Goal: Check status: Check status

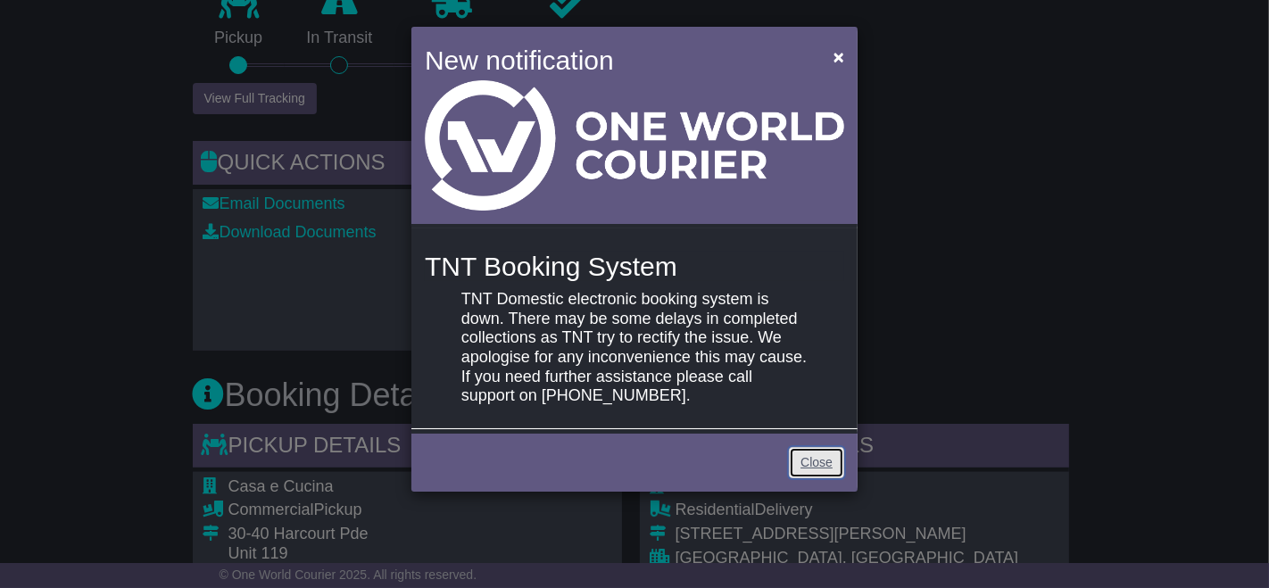
click at [822, 462] on link "Close" at bounding box center [816, 462] width 55 height 31
click at [815, 463] on link "Close" at bounding box center [816, 462] width 55 height 31
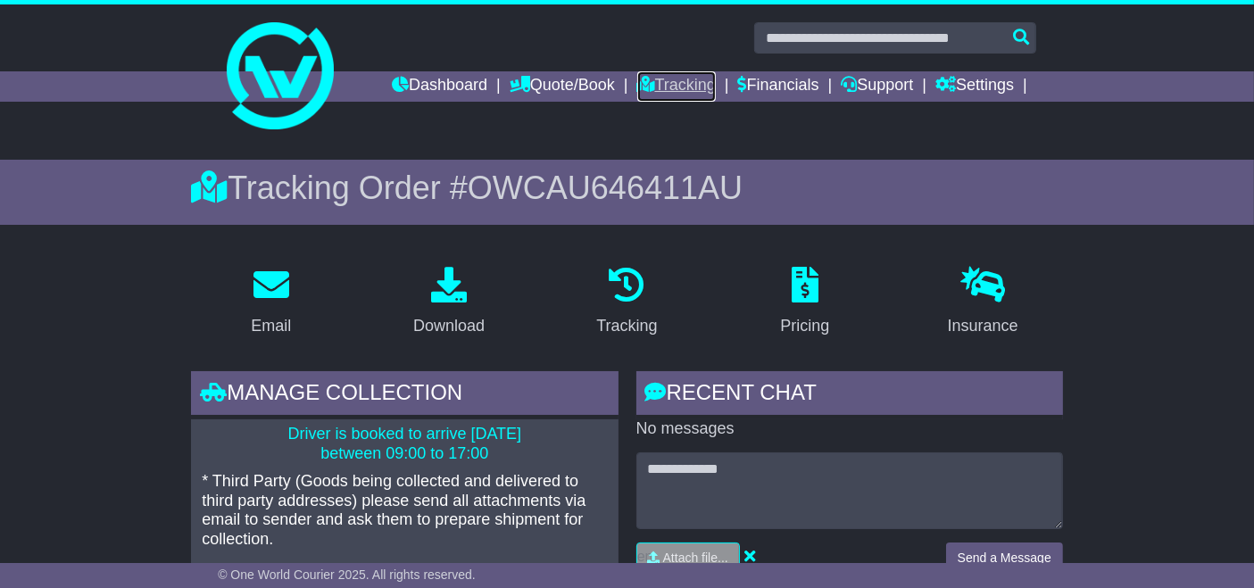
click at [680, 84] on link "Tracking" at bounding box center [676, 86] width 79 height 30
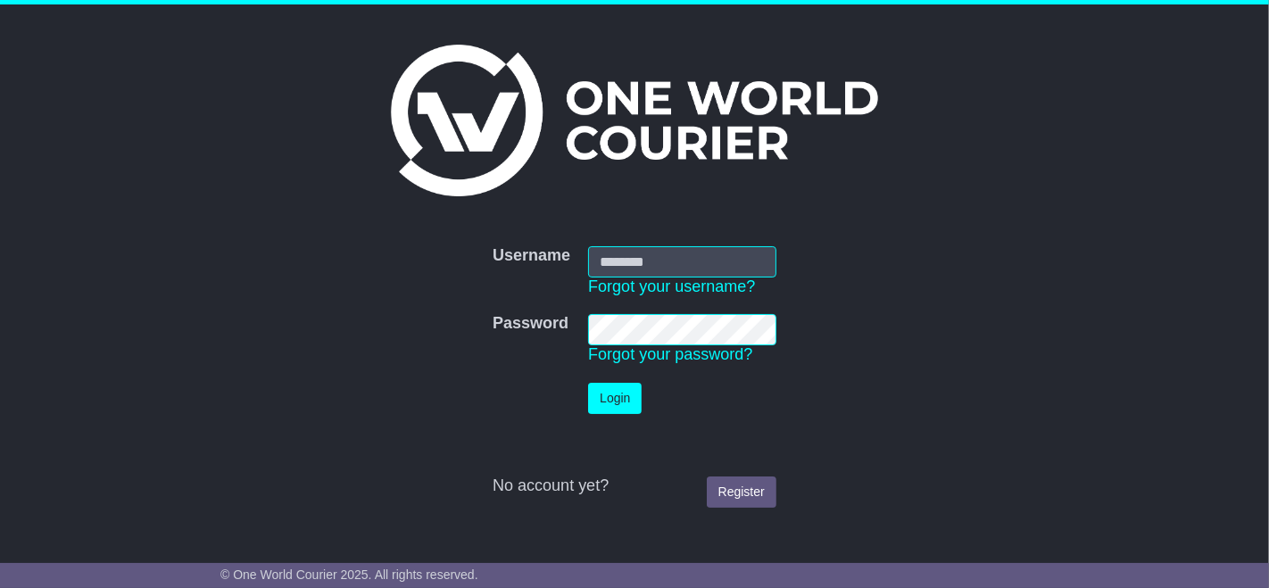
type input "**********"
click at [765, 511] on td "No account yet? Register" at bounding box center [635, 470] width 302 height 94
click at [617, 411] on button "Login" at bounding box center [615, 398] width 54 height 31
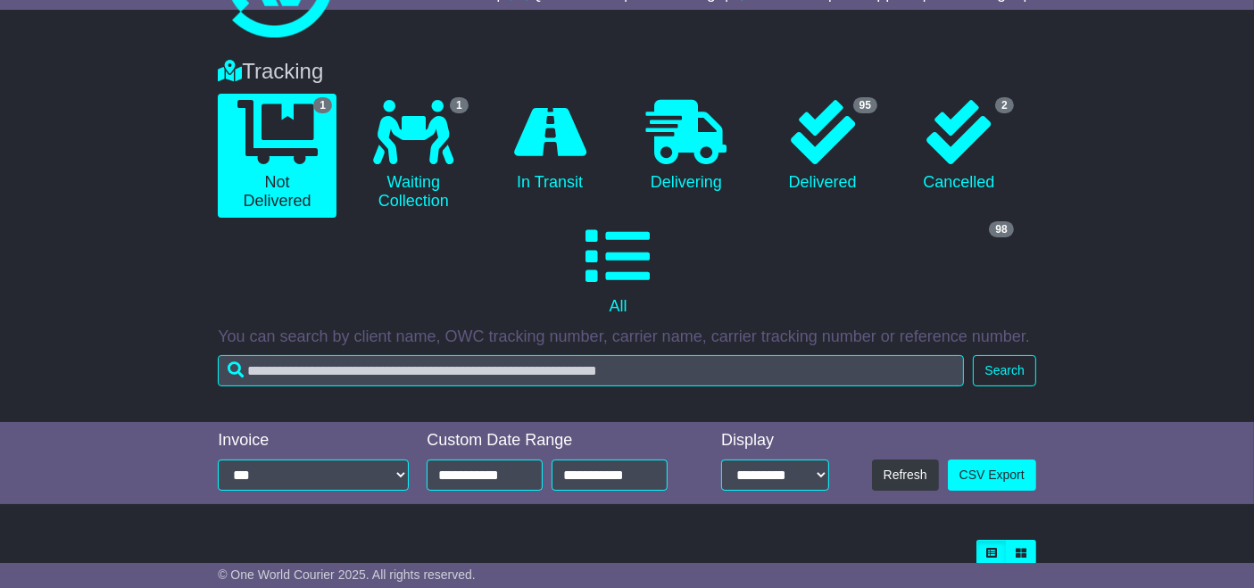
scroll to position [268, 0]
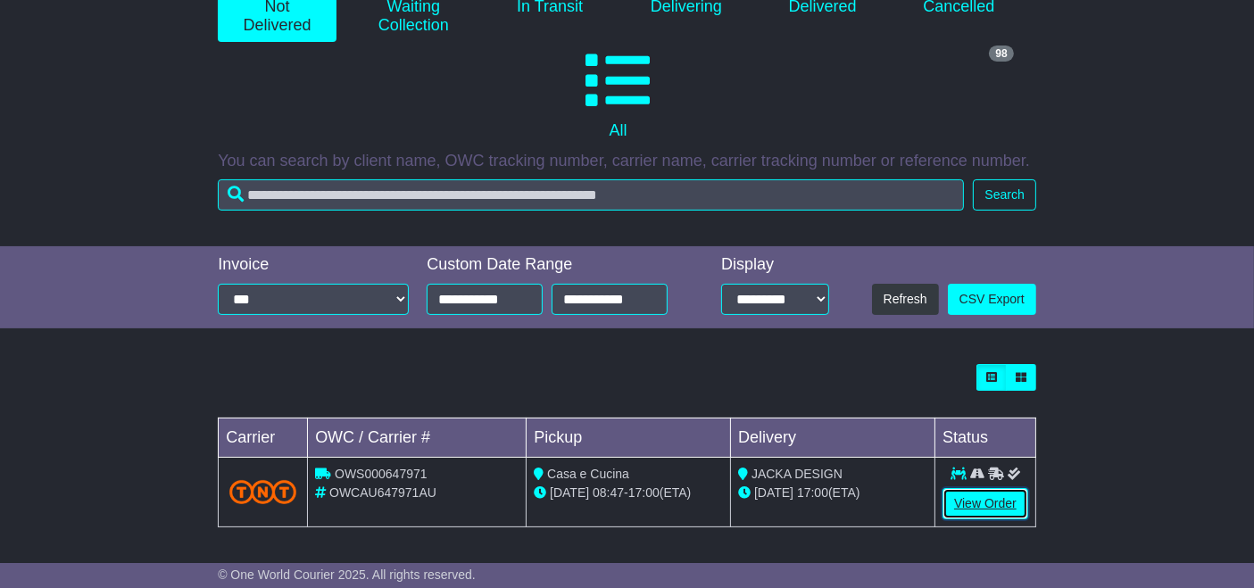
click at [1000, 500] on link "View Order" at bounding box center [985, 503] width 86 height 31
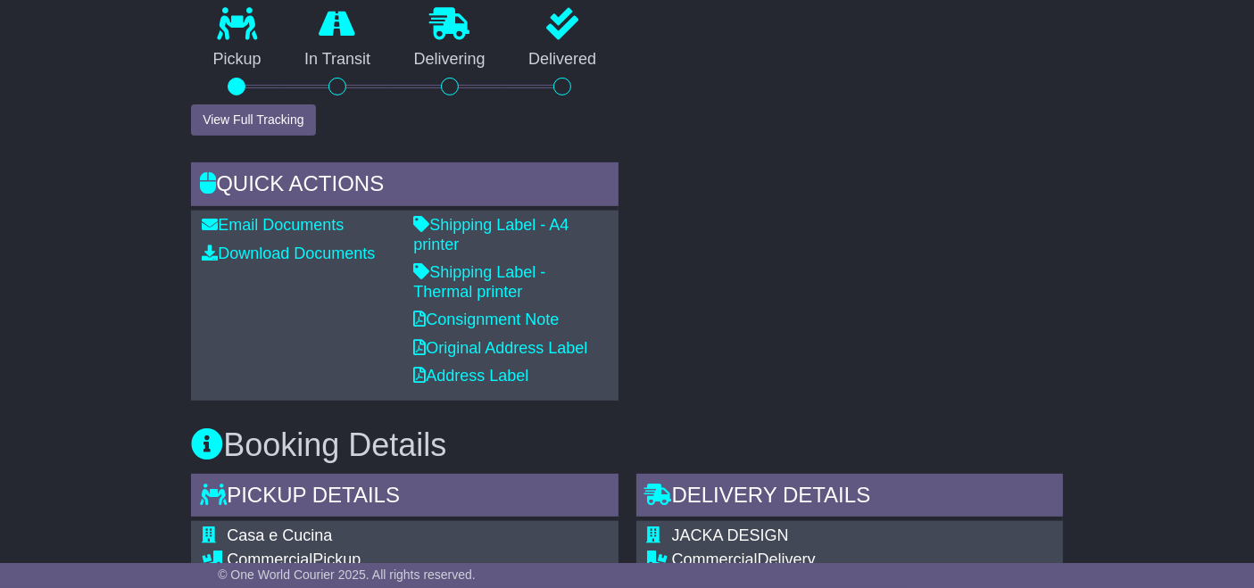
scroll to position [703, 0]
click at [545, 263] on link "Shipping Label - Thermal printer" at bounding box center [479, 281] width 132 height 37
